Goal: Find specific page/section: Find specific page/section

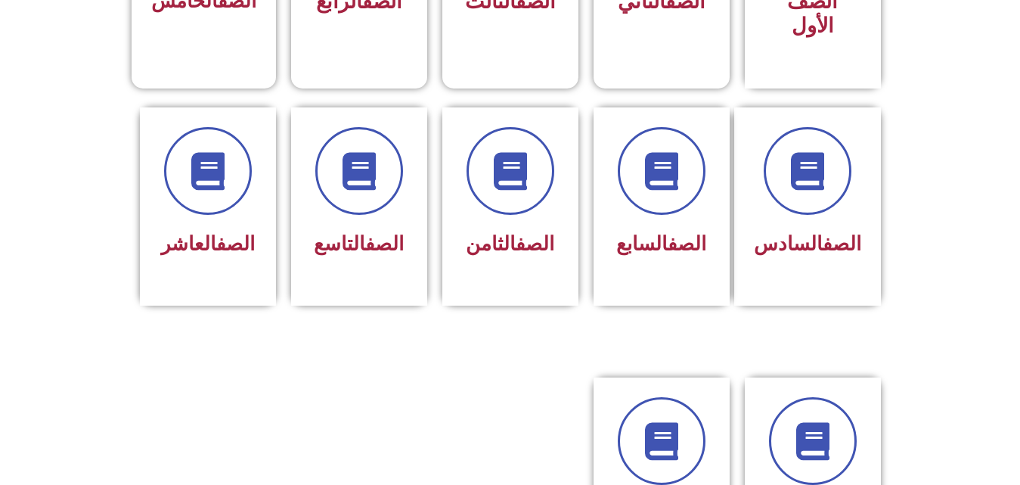
scroll to position [584, 0]
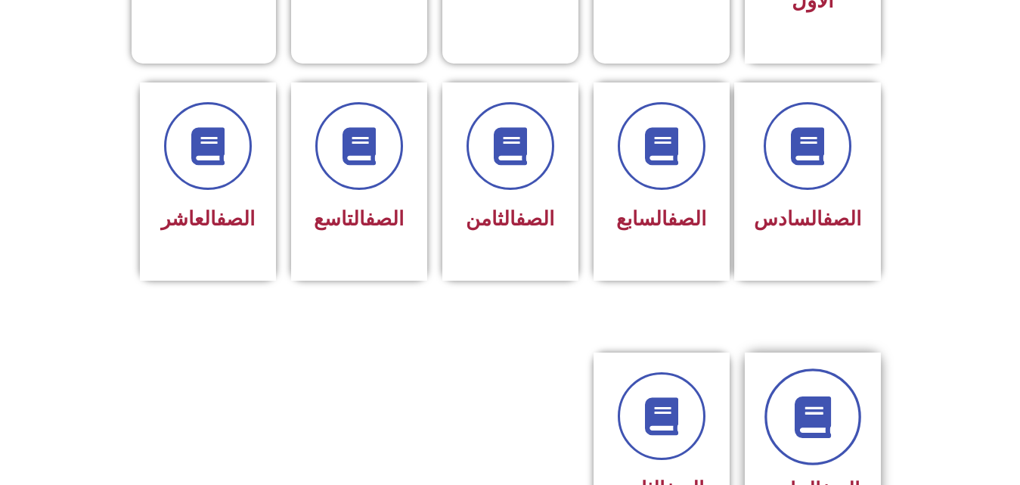
click at [804, 424] on link at bounding box center [812, 416] width 97 height 97
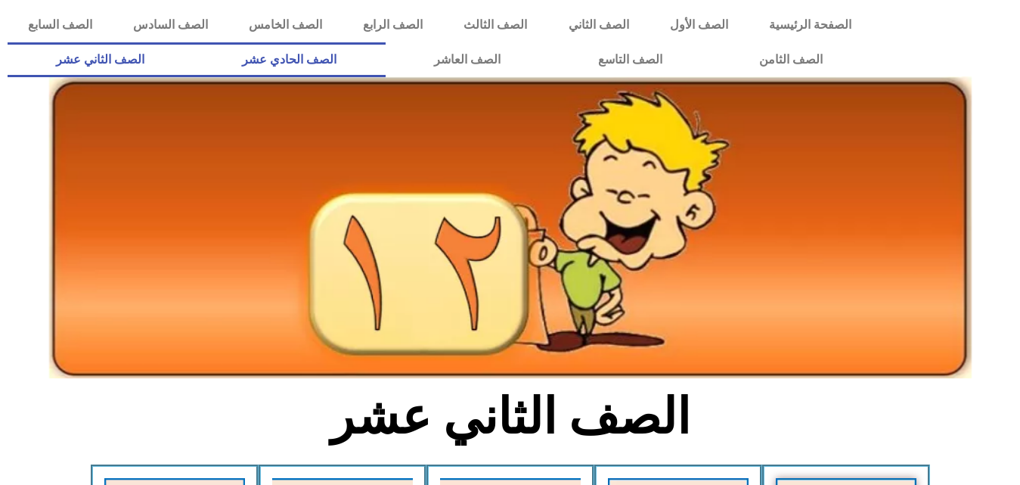
click at [386, 56] on link "الصف الحادي عشر" at bounding box center [290, 59] width 192 height 35
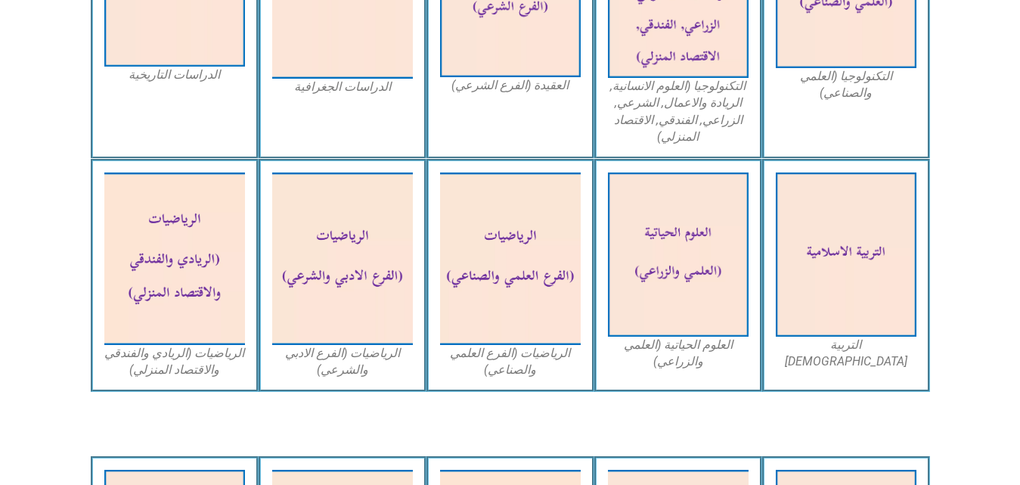
scroll to position [887, 0]
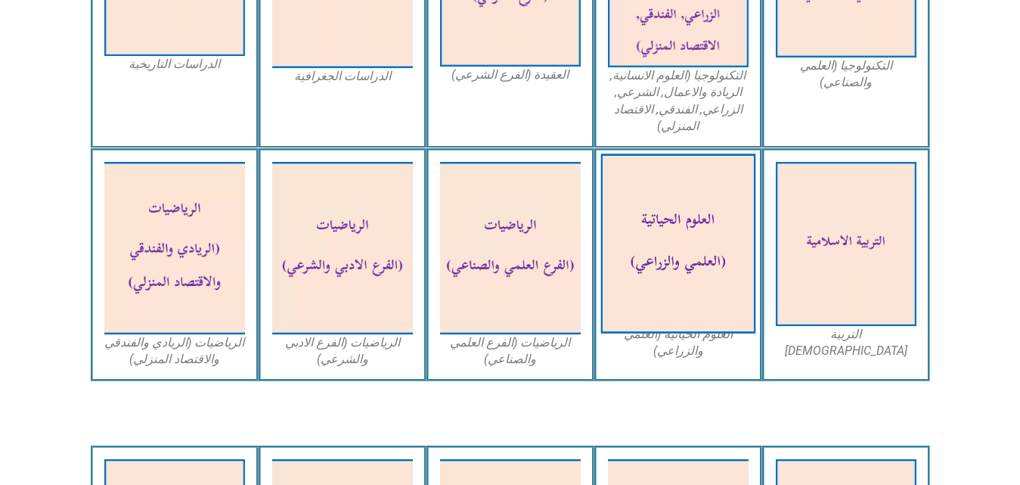
click at [700, 273] on img at bounding box center [677, 244] width 155 height 180
click at [667, 227] on img at bounding box center [677, 244] width 155 height 180
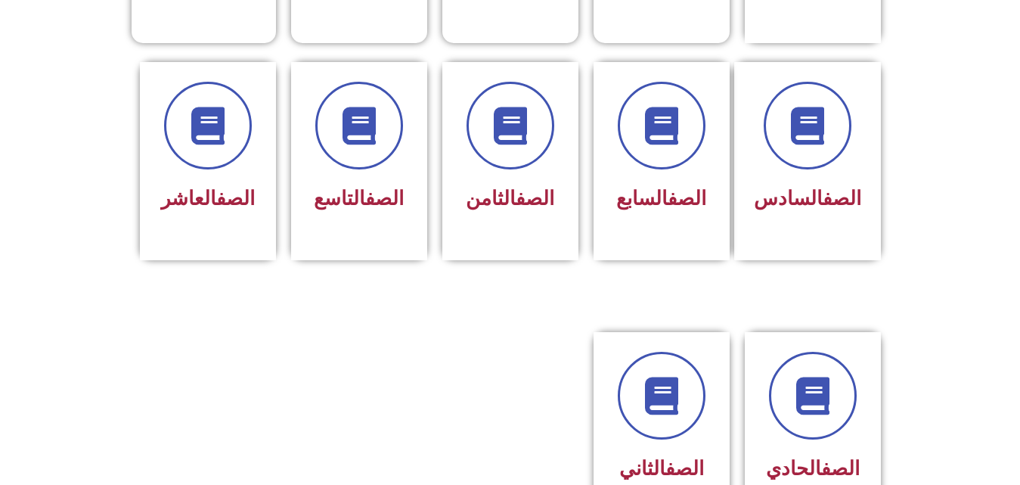
scroll to position [675, 0]
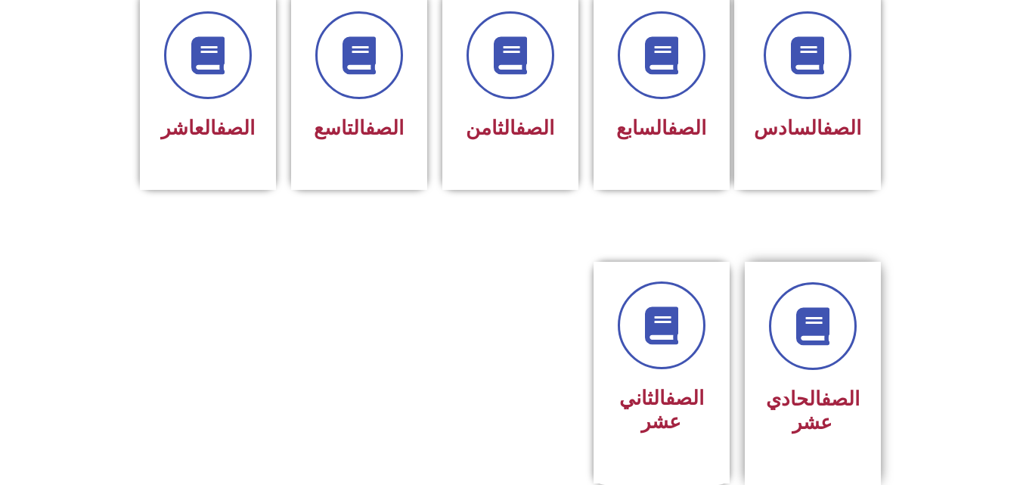
click at [845, 387] on link "الصف" at bounding box center [840, 398] width 39 height 23
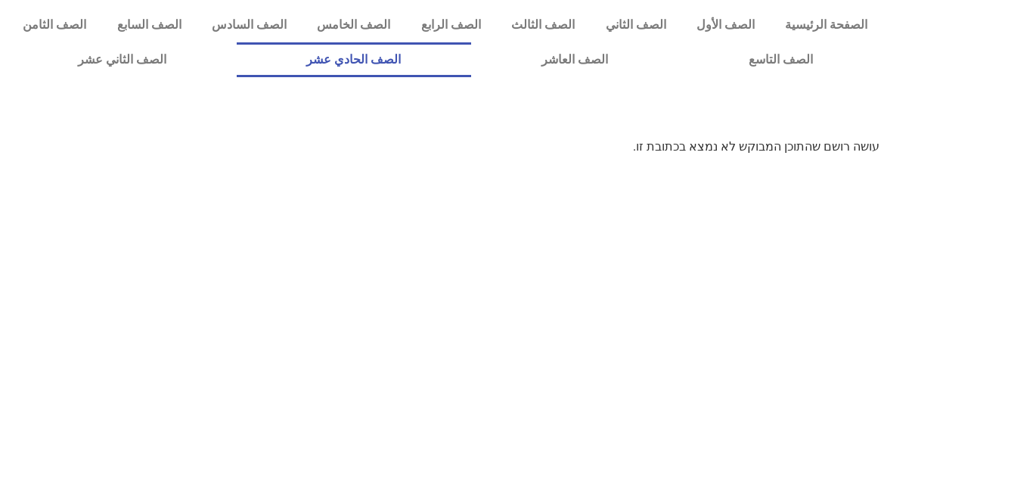
click at [452, 66] on link "الصف الحادي عشر" at bounding box center [354, 59] width 235 height 35
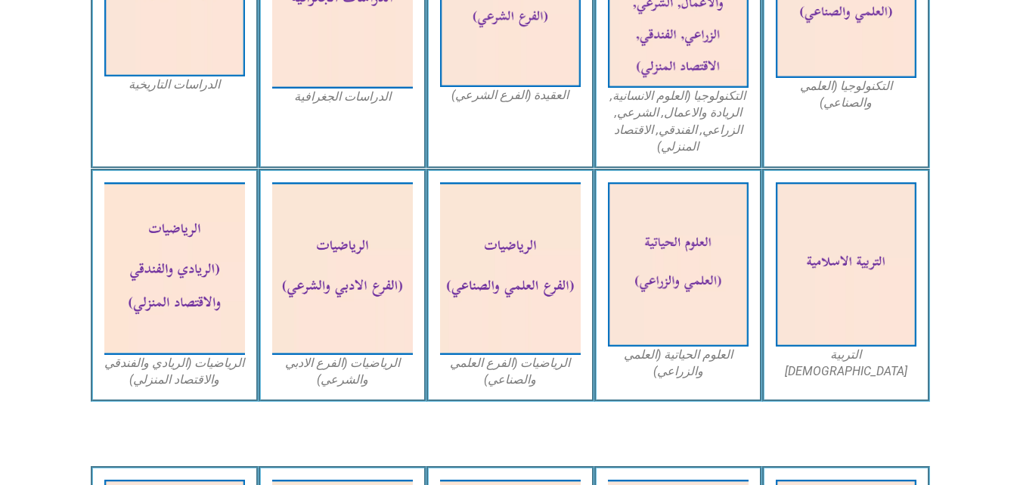
scroll to position [877, 0]
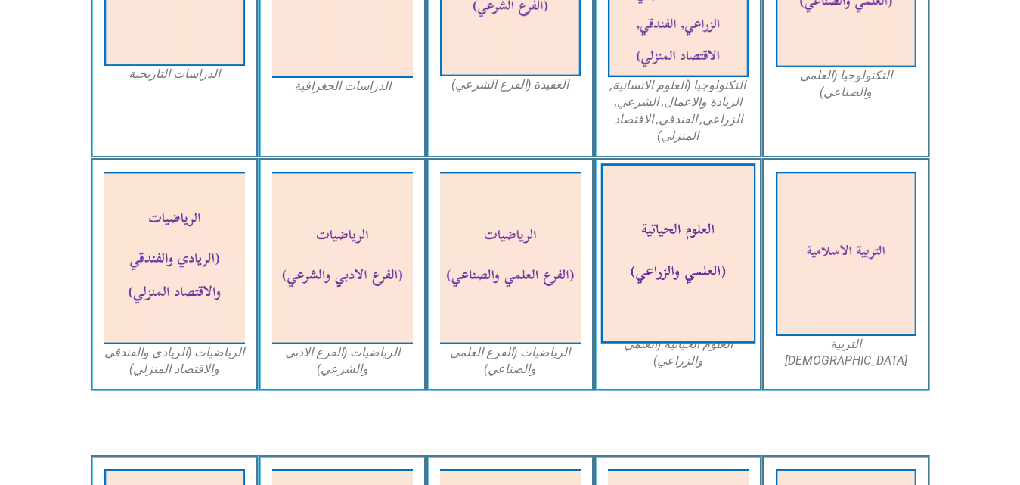
click at [672, 277] on img at bounding box center [677, 254] width 155 height 180
click at [677, 314] on img at bounding box center [677, 254] width 155 height 180
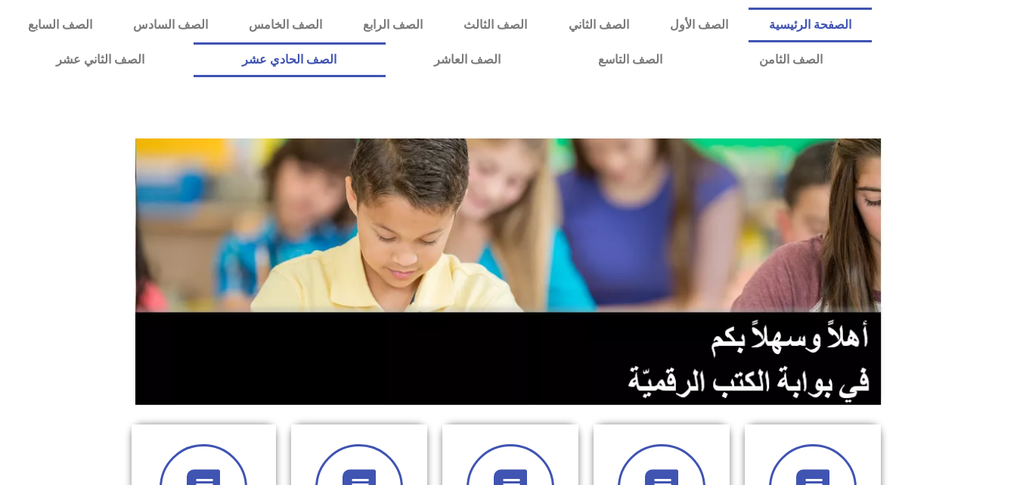
click at [386, 57] on link "الصف الحادي عشر" at bounding box center [290, 59] width 192 height 35
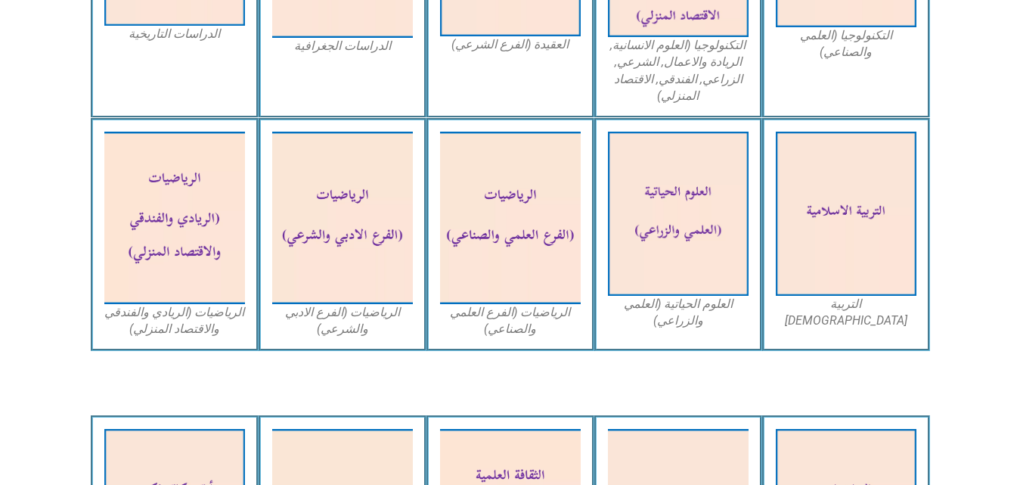
scroll to position [968, 0]
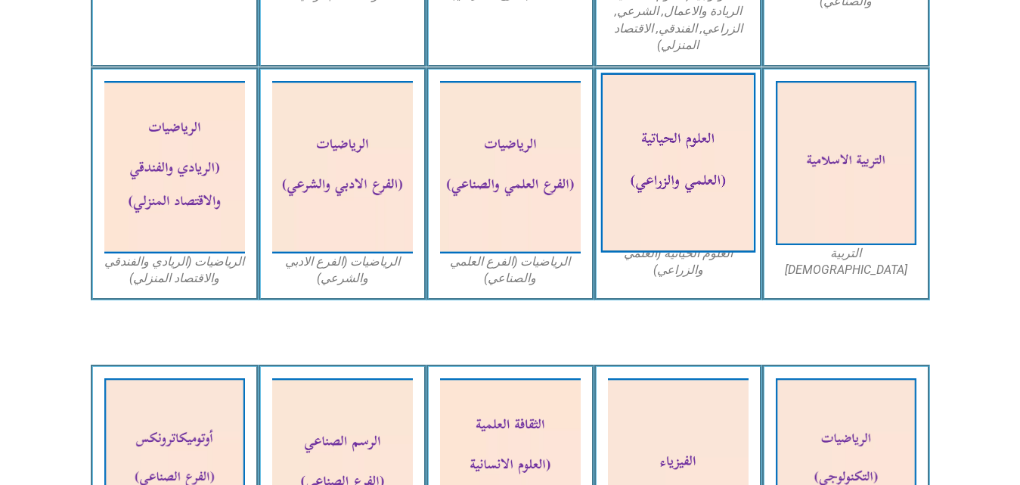
click at [646, 176] on img at bounding box center [677, 163] width 155 height 180
